Goal: Task Accomplishment & Management: Use online tool/utility

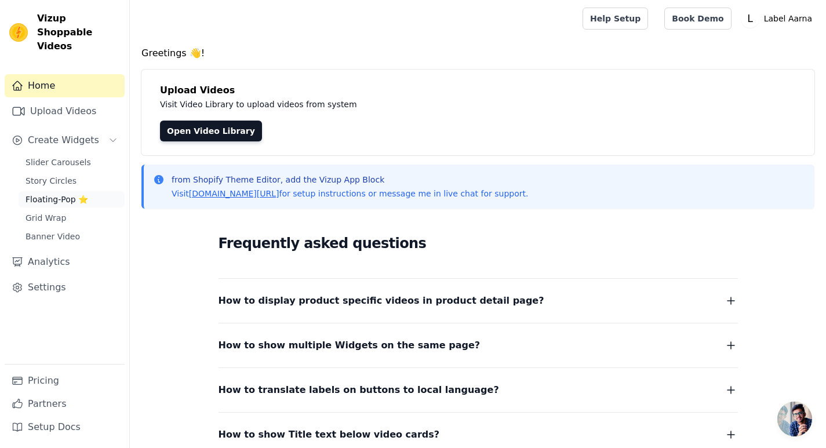
click at [63, 194] on span "Floating-Pop ⭐" at bounding box center [56, 200] width 63 height 12
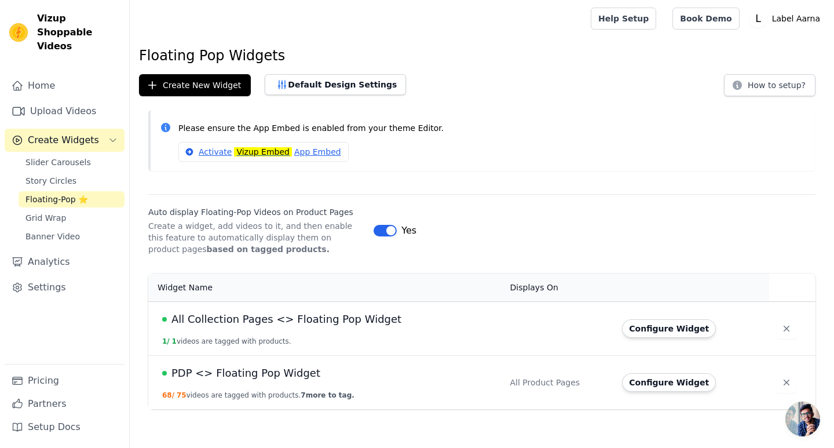
click at [273, 373] on span "PDP <> Floating Pop Widget" at bounding box center [245, 373] width 149 height 16
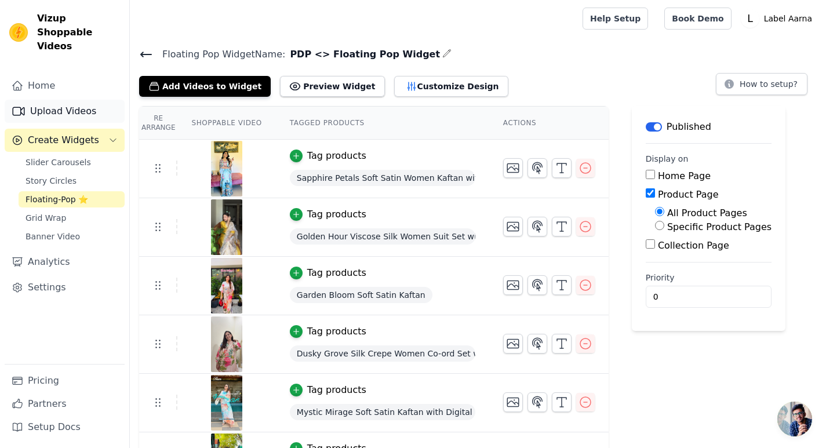
click at [56, 100] on link "Upload Videos" at bounding box center [65, 111] width 120 height 23
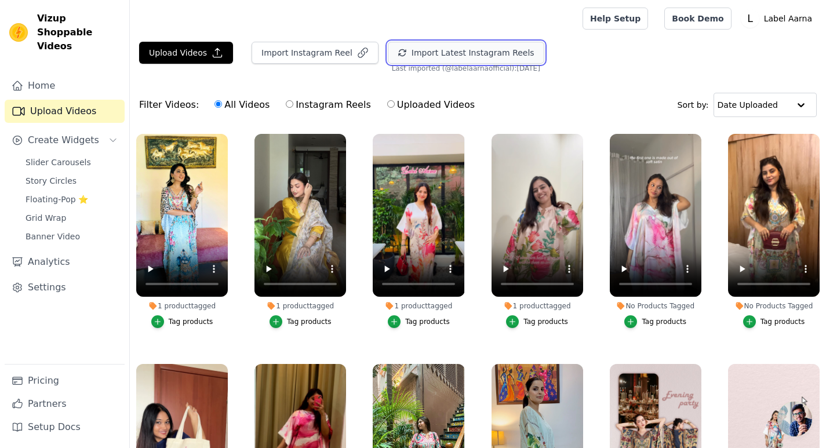
click at [465, 56] on button "Import Latest Instagram Reels" at bounding box center [466, 53] width 156 height 22
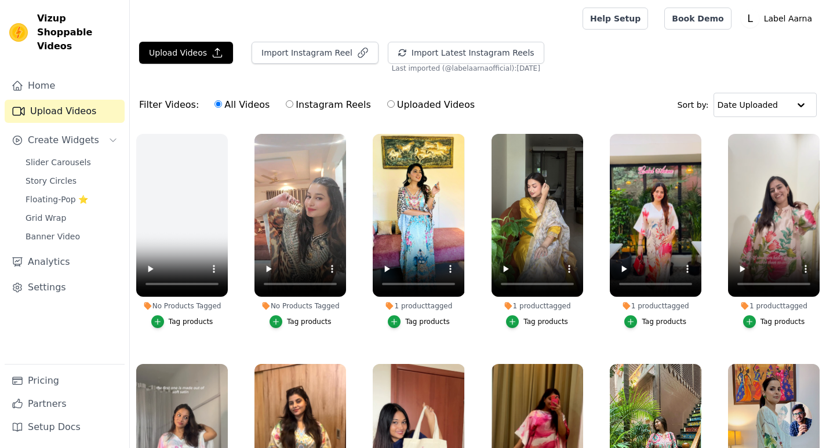
click at [172, 325] on button "Tag products" at bounding box center [182, 321] width 62 height 13
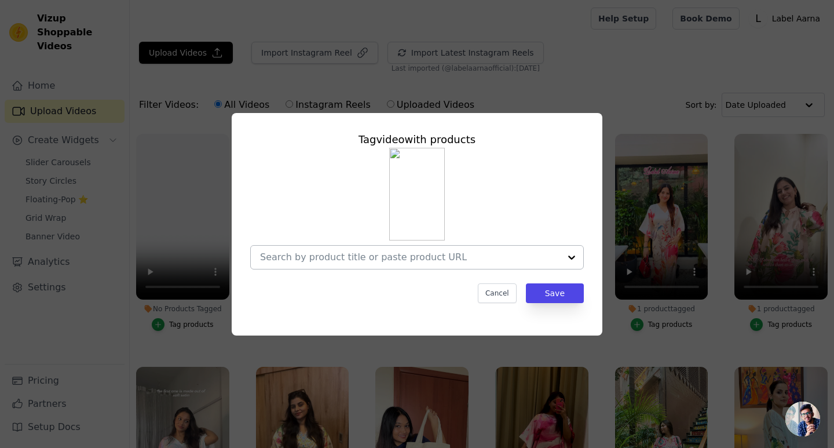
click at [363, 255] on input "No Products Tagged Tag video with products Cancel Save Tag products" at bounding box center [410, 256] width 300 height 11
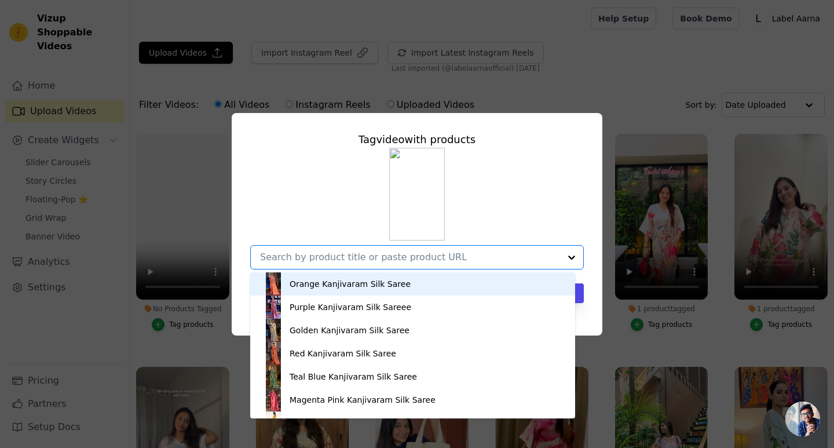
paste input "Golden Grace Soft Satin Women Kaftan Dress with Rhinestone | Digital Print"
type input "Golden Grace Soft Satin Women Kaftan Dress with Rhinestone | Digital Print"
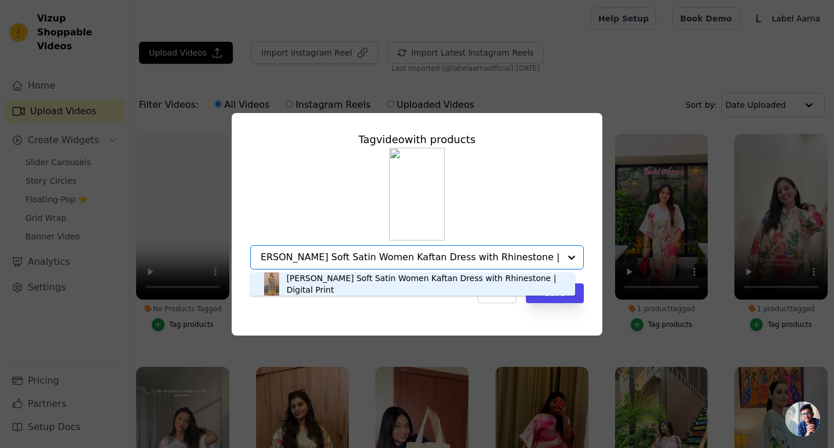
click at [417, 286] on div "Golden Grace Soft Satin Women Kaftan Dress with Rhinestone | Digital Print" at bounding box center [425, 283] width 277 height 23
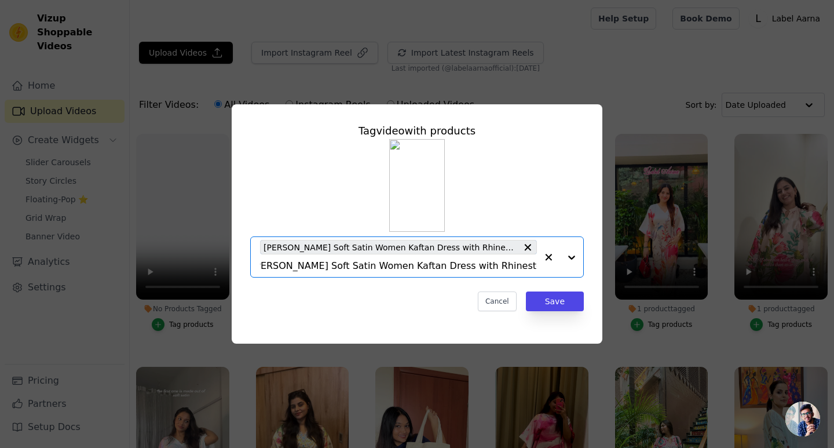
scroll to position [0, 0]
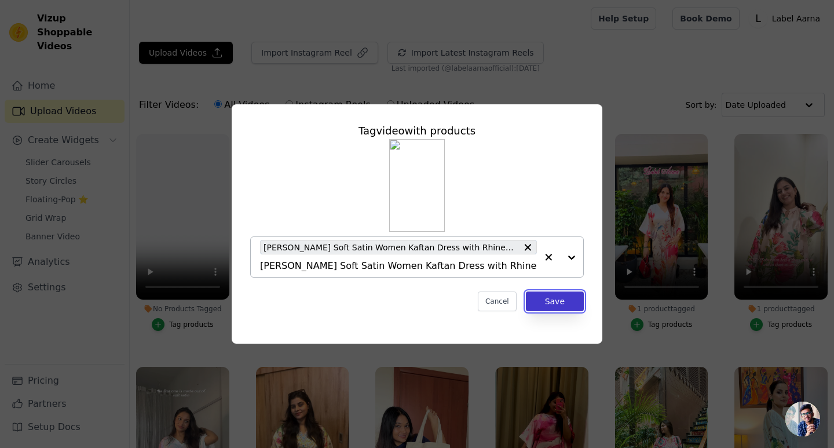
click at [565, 298] on button "Save" at bounding box center [555, 301] width 58 height 20
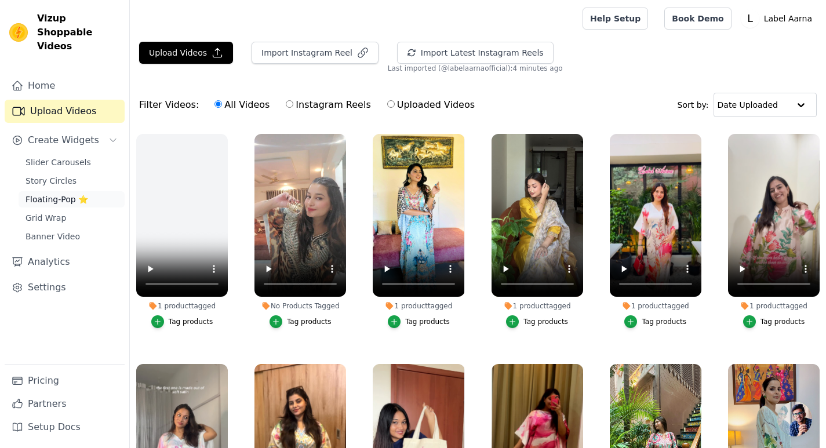
click at [63, 194] on span "Floating-Pop ⭐" at bounding box center [56, 200] width 63 height 12
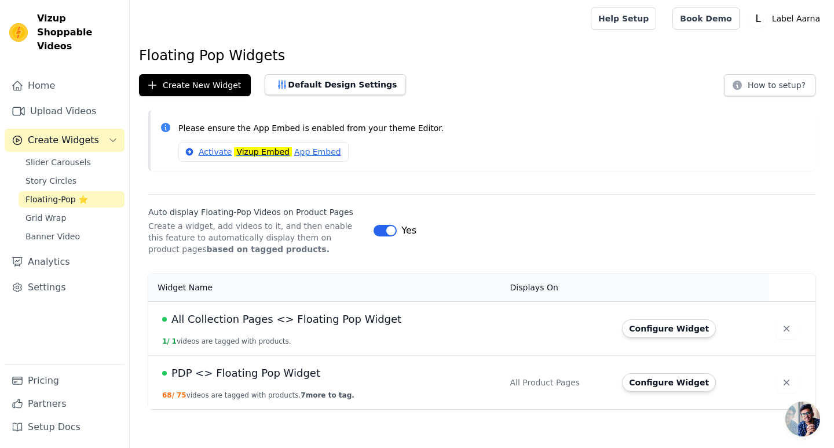
click at [322, 381] on td "PDP <> Floating Pop Widget 68 / 75 videos are tagged with products. 7 more to t…" at bounding box center [325, 382] width 355 height 54
click at [282, 374] on span "PDP <> Floating Pop Widget" at bounding box center [245, 373] width 149 height 16
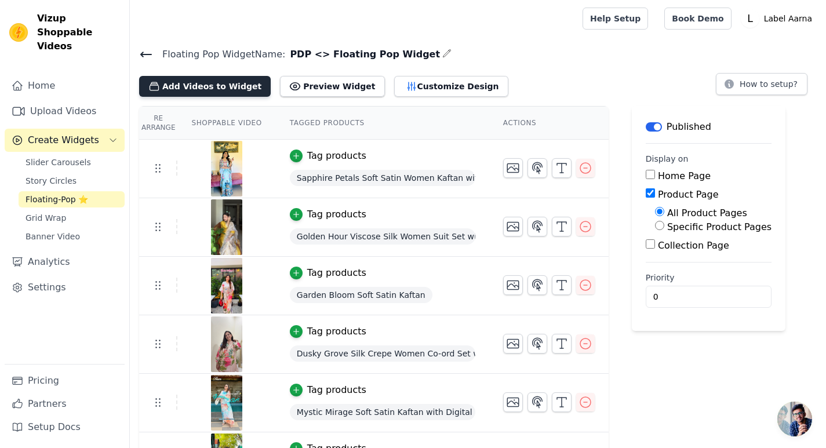
click at [222, 91] on button "Add Videos to Widget" at bounding box center [205, 86] width 132 height 21
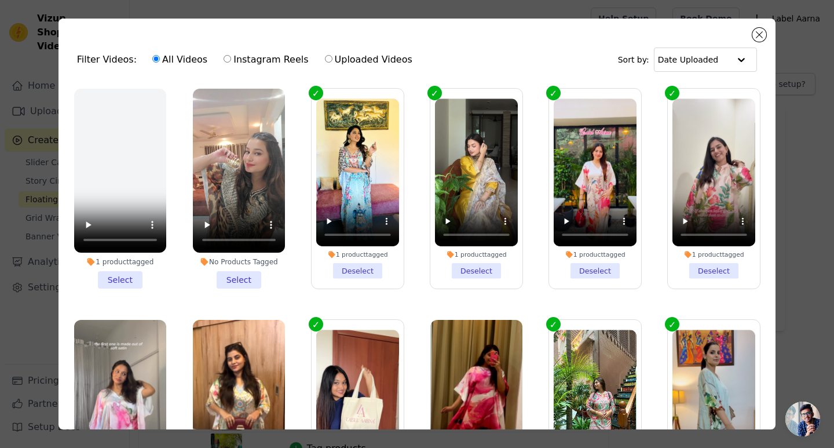
click at [130, 278] on li "1 product tagged Select" at bounding box center [120, 189] width 92 height 200
click at [0, 0] on input "1 product tagged Select" at bounding box center [0, 0] width 0 height 0
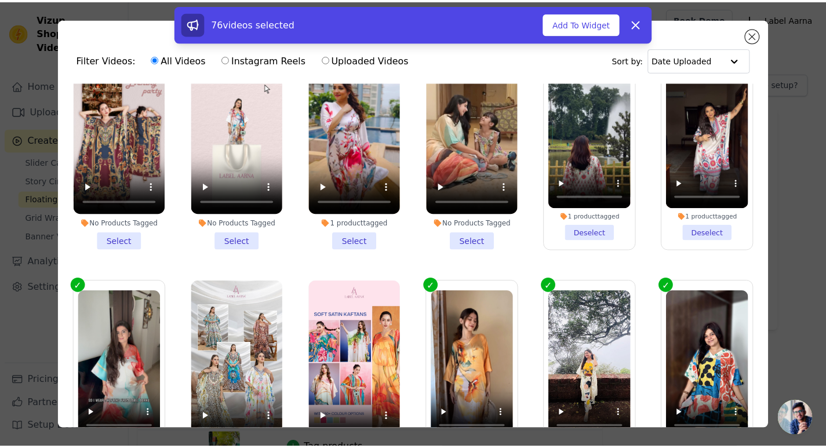
scroll to position [637, 0]
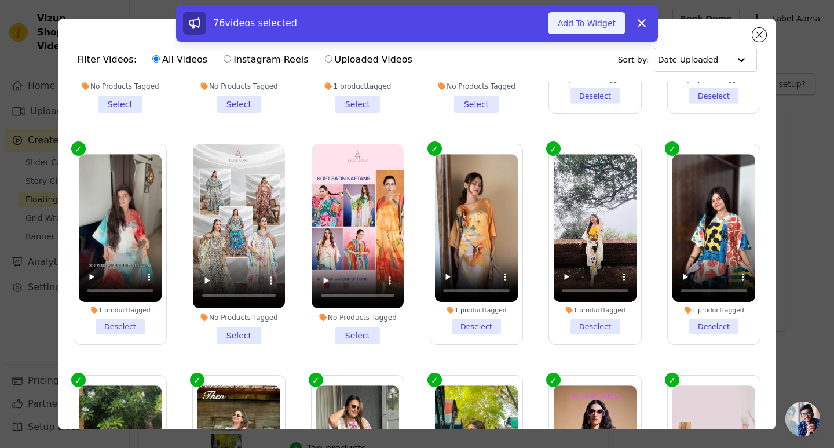
click at [585, 21] on button "Add To Widget" at bounding box center [587, 23] width 78 height 22
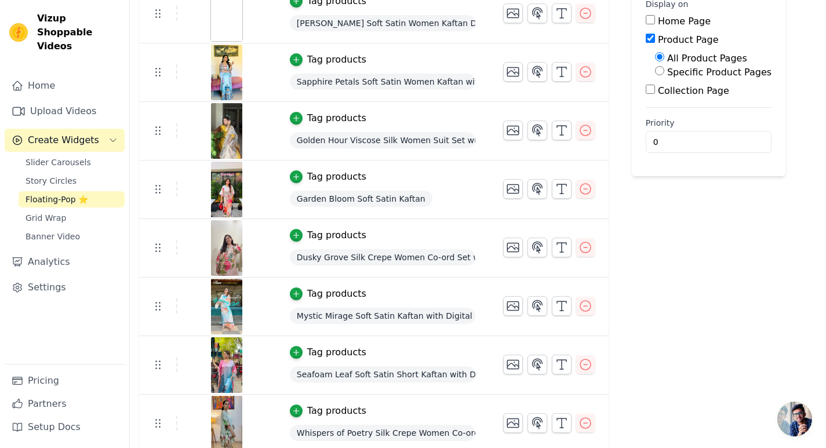
scroll to position [0, 0]
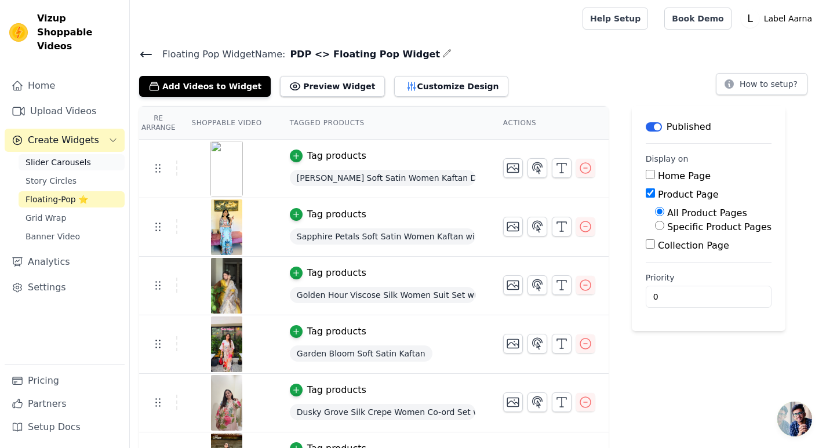
click at [75, 156] on span "Slider Carousels" at bounding box center [57, 162] width 65 height 12
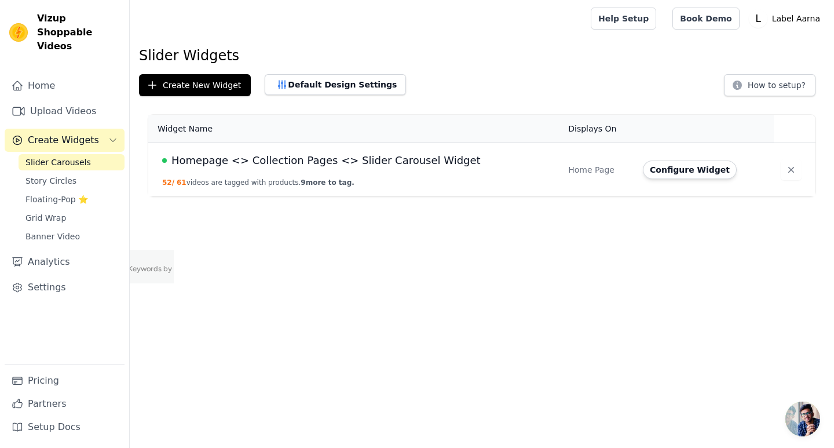
click at [223, 160] on span "Homepage <> Collection Pages <> Slider Carousel Widget" at bounding box center [325, 160] width 309 height 16
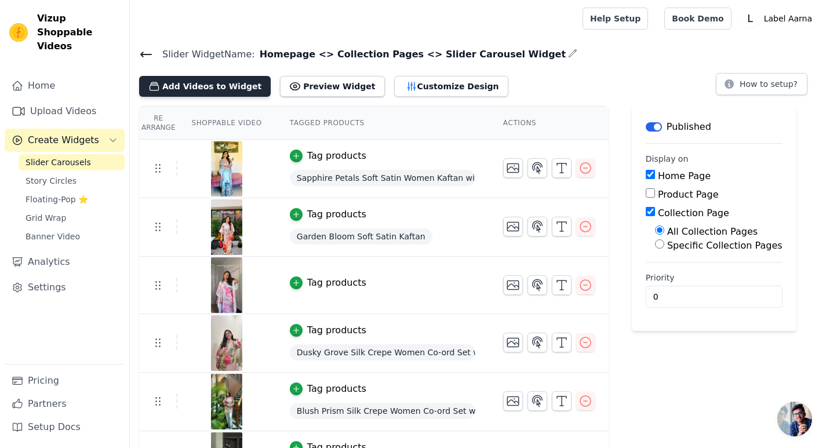
click at [222, 88] on button "Add Videos to Widget" at bounding box center [205, 86] width 132 height 21
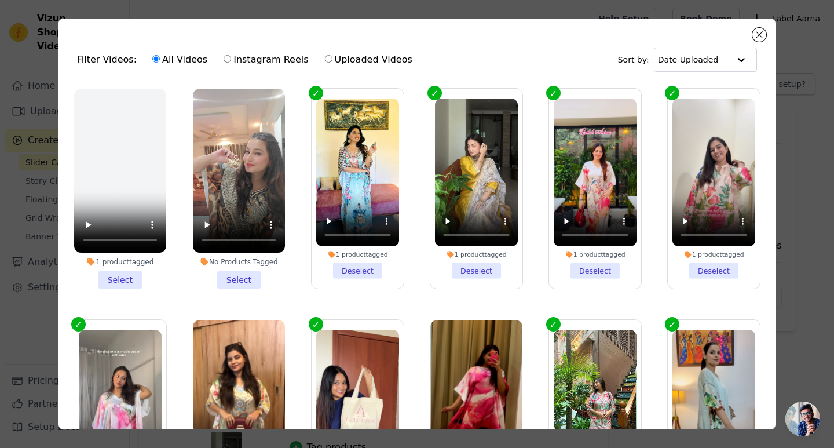
click at [121, 278] on li "1 product tagged Select" at bounding box center [120, 189] width 92 height 200
click at [0, 0] on input "1 product tagged Select" at bounding box center [0, 0] width 0 height 0
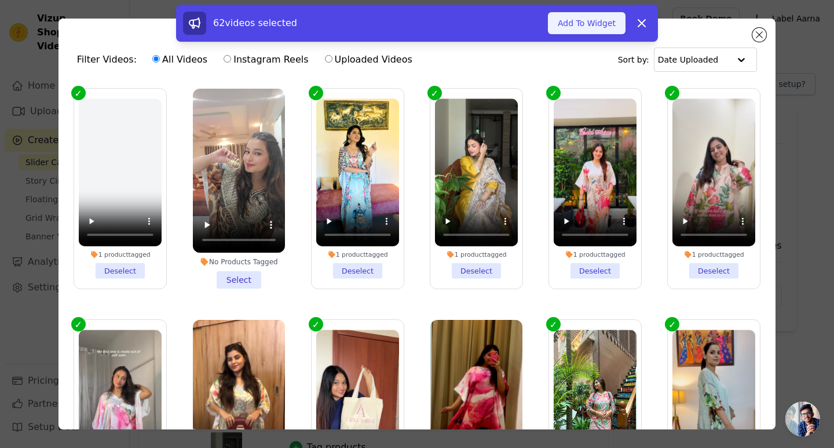
click at [590, 27] on button "Add To Widget" at bounding box center [587, 23] width 78 height 22
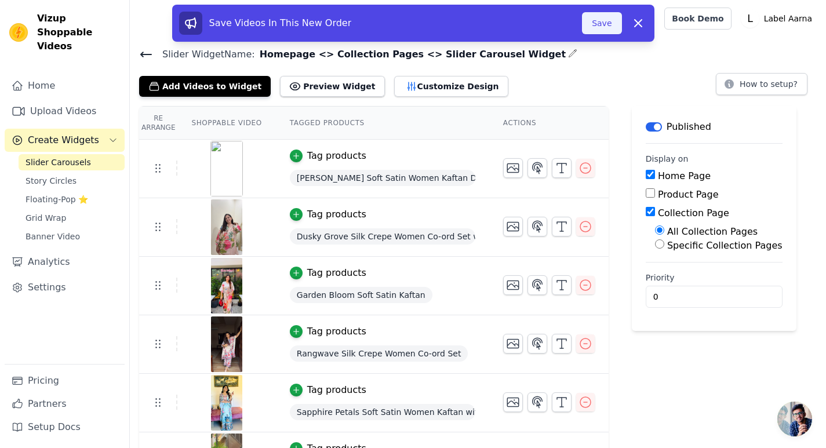
click at [598, 28] on button "Save" at bounding box center [601, 23] width 39 height 22
